Goal: Navigation & Orientation: Find specific page/section

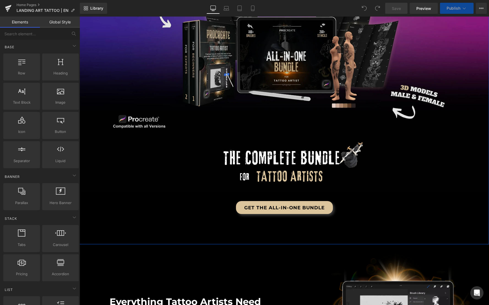
scroll to position [165, 0]
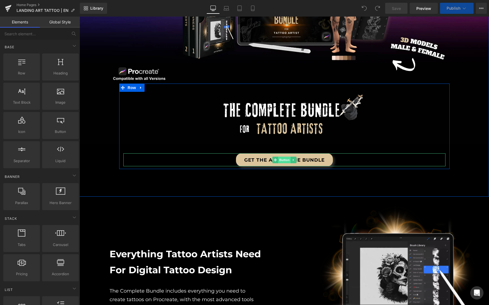
click at [282, 161] on span "Button" at bounding box center [284, 159] width 13 height 7
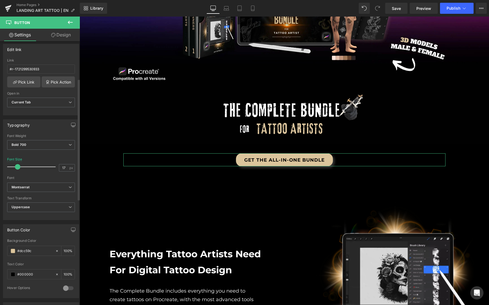
scroll to position [88, 0]
click at [24, 247] on input "#dcc59c" at bounding box center [34, 249] width 35 height 6
